Goal: Find specific page/section: Find specific page/section

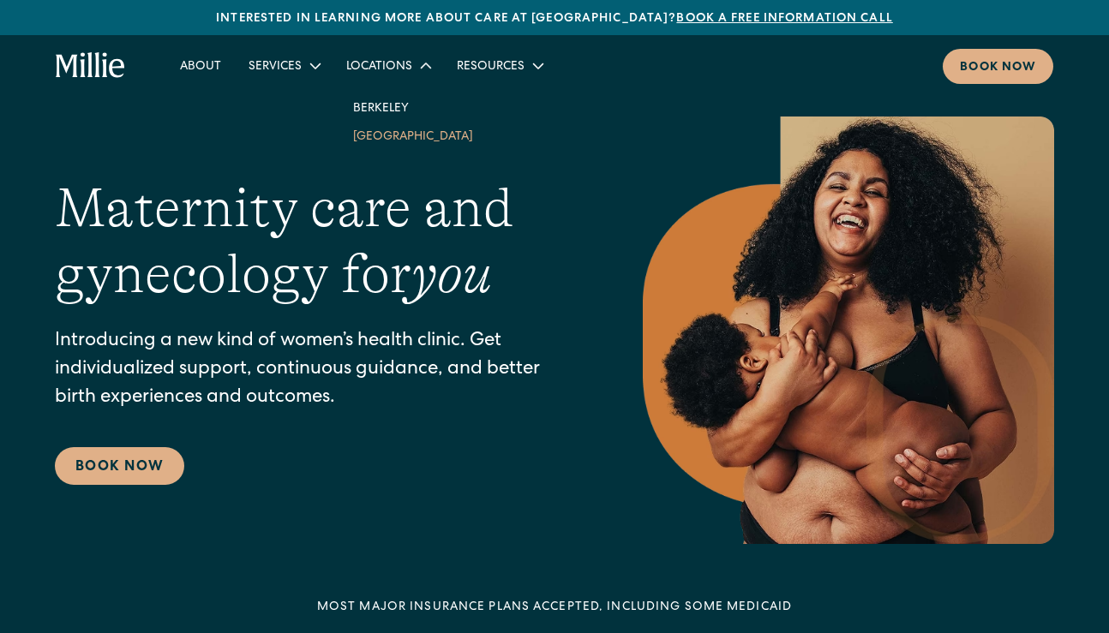
click at [380, 134] on link "[GEOGRAPHIC_DATA]" at bounding box center [412, 136] width 147 height 28
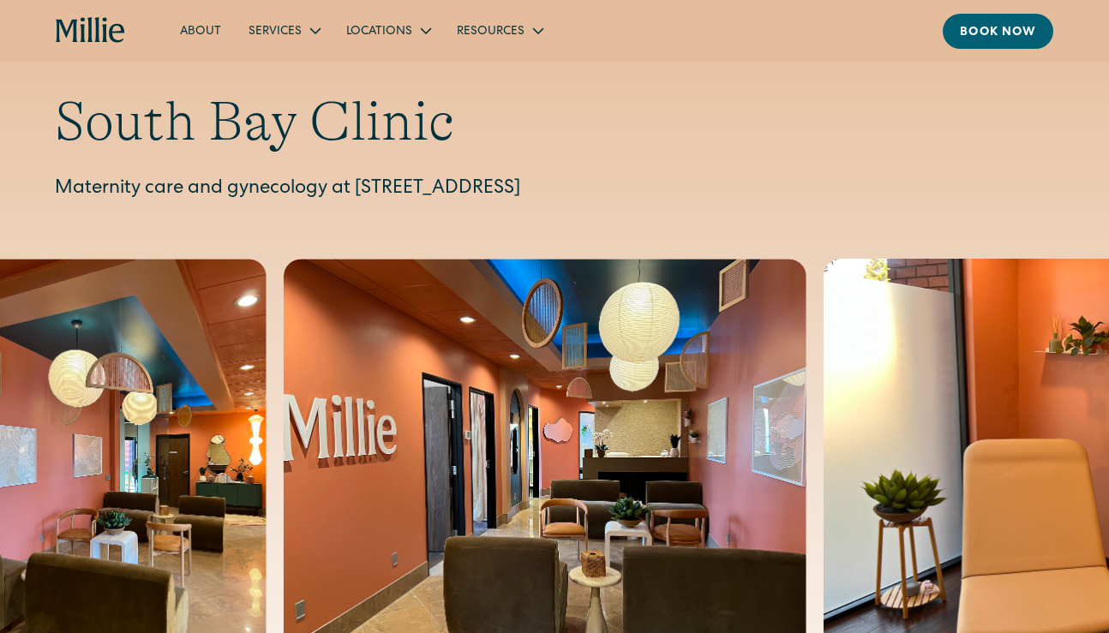
scroll to position [31, 0]
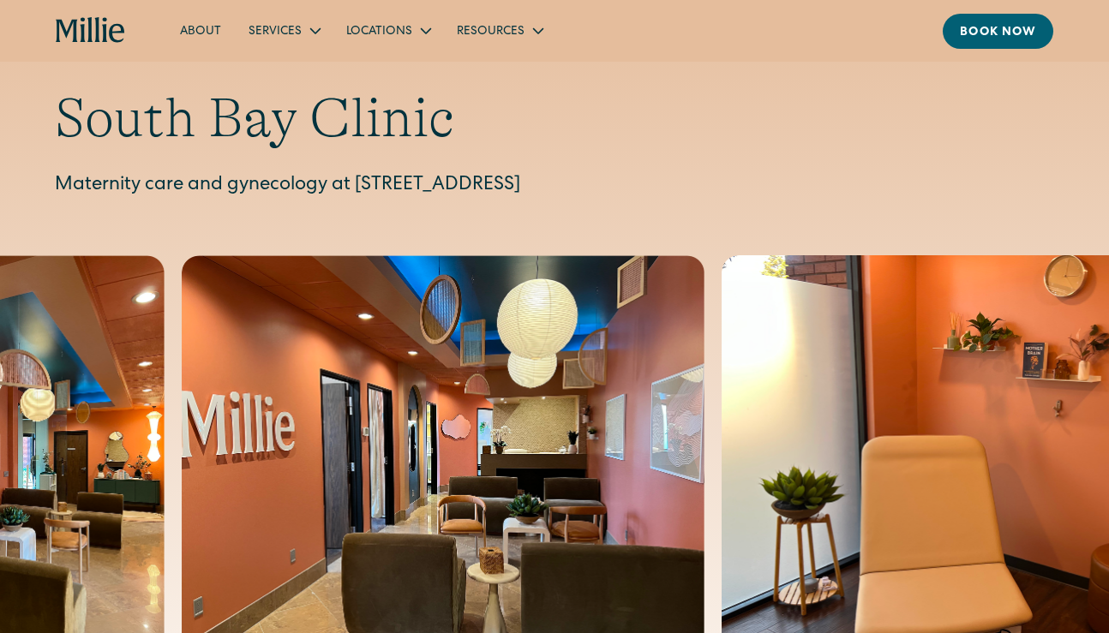
drag, startPoint x: 354, startPoint y: 185, endPoint x: 775, endPoint y: 188, distance: 421.5
click at [775, 189] on p "Maternity care and gynecology at [STREET_ADDRESS]" at bounding box center [554, 186] width 999 height 28
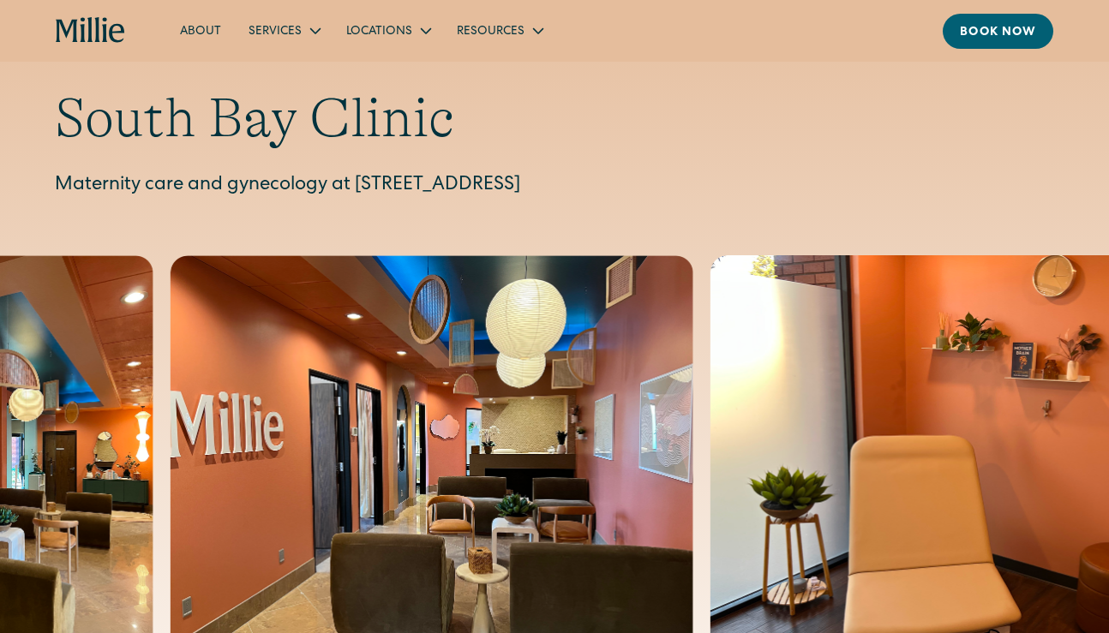
copy p "[STREET_ADDRESS]"
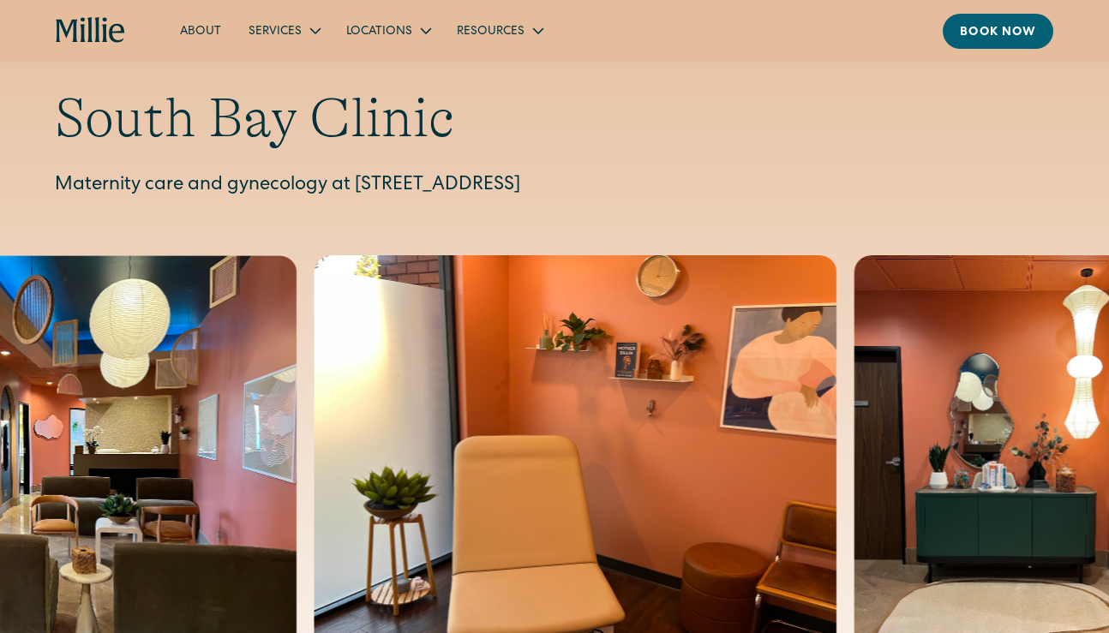
click at [768, 137] on h1 "South Bay Clinic" at bounding box center [554, 119] width 999 height 66
